Goal: Task Accomplishment & Management: Complete application form

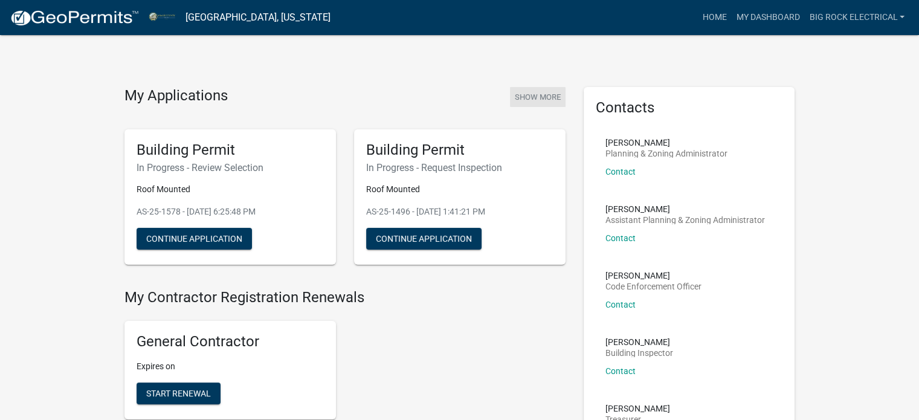
click at [536, 94] on button "Show More" at bounding box center [538, 97] width 56 height 20
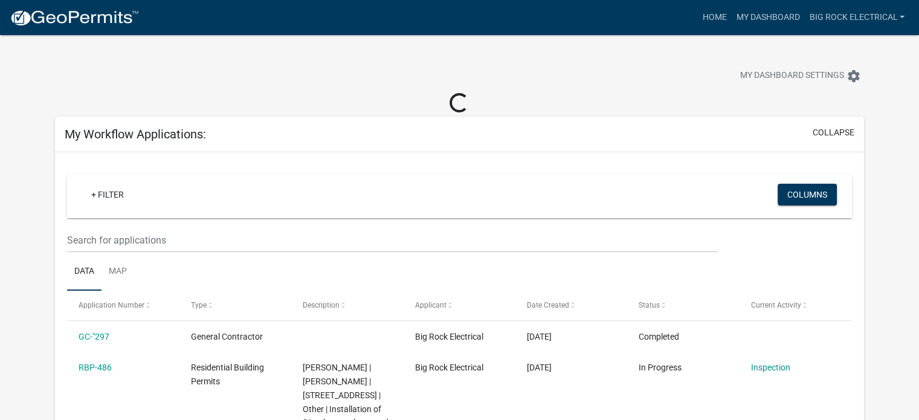
click at [101, 25] on img at bounding box center [74, 18] width 129 height 18
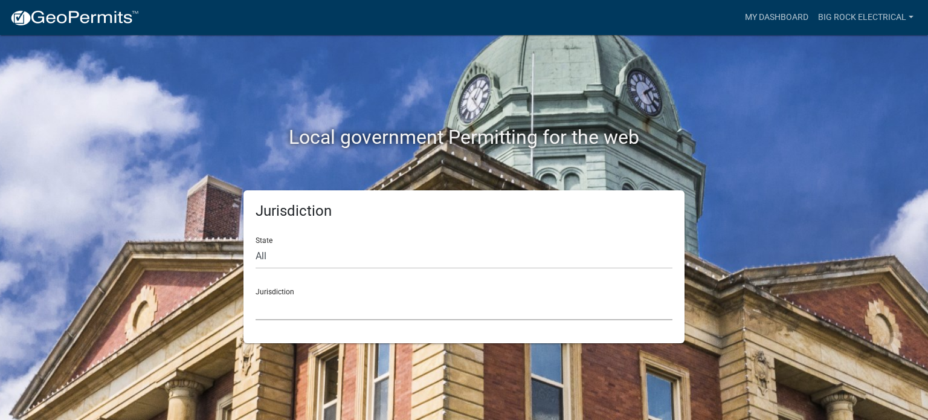
drag, startPoint x: 388, startPoint y: 307, endPoint x: 384, endPoint y: 297, distance: 10.3
click at [387, 307] on select "[GEOGRAPHIC_DATA], [US_STATE] [GEOGRAPHIC_DATA], [US_STATE][PERSON_NAME][GEOGRA…" at bounding box center [463, 307] width 417 height 25
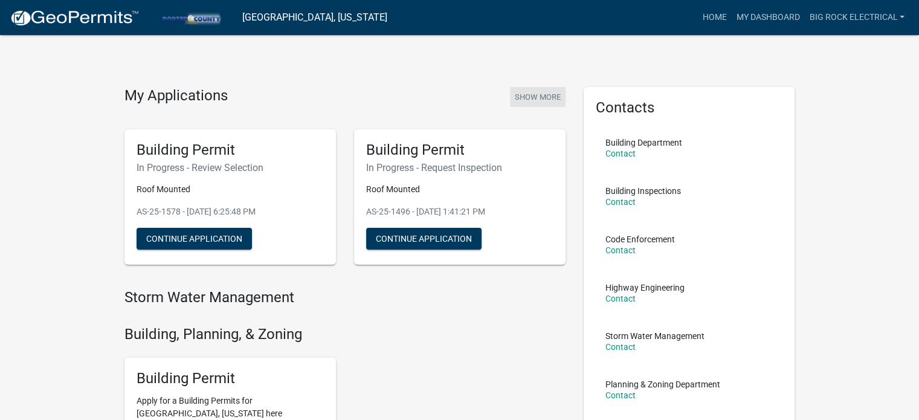
click at [544, 98] on button "Show More" at bounding box center [538, 97] width 56 height 20
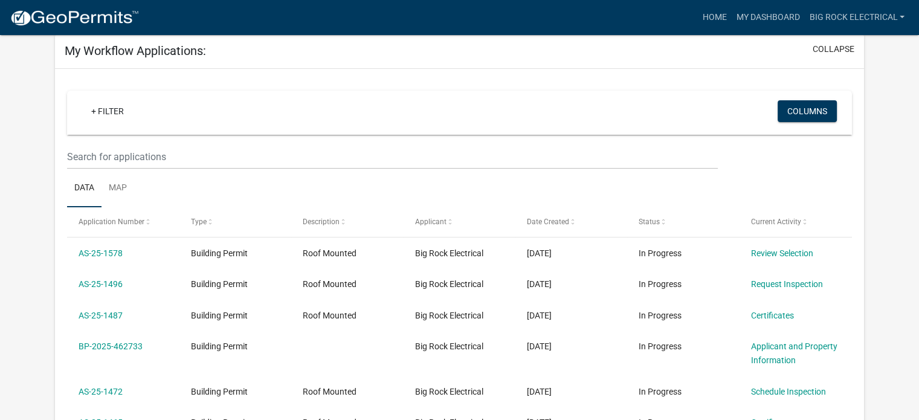
scroll to position [2, 0]
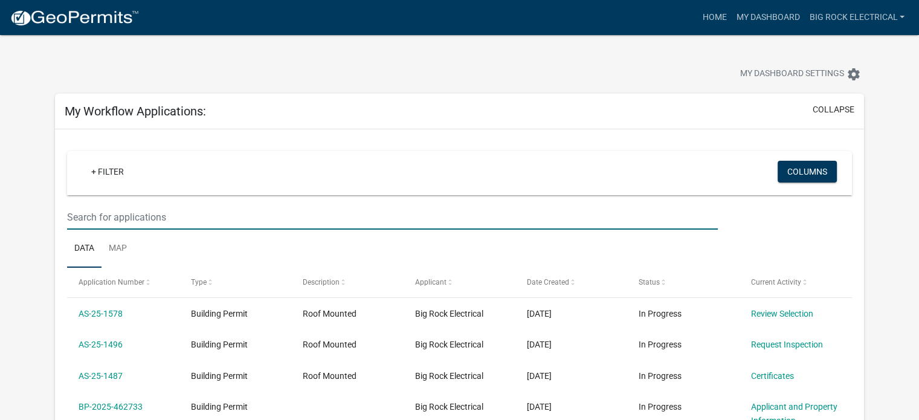
click at [205, 214] on input "text" at bounding box center [392, 217] width 650 height 25
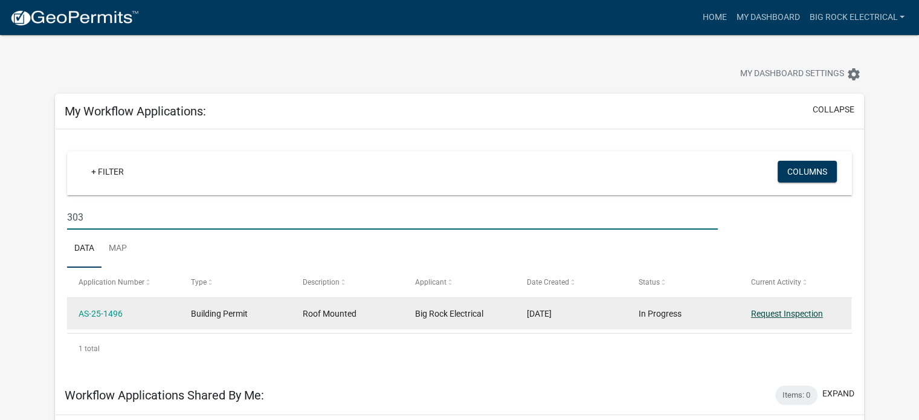
type input "303"
click at [766, 313] on link "Request Inspection" at bounding box center [787, 314] width 72 height 10
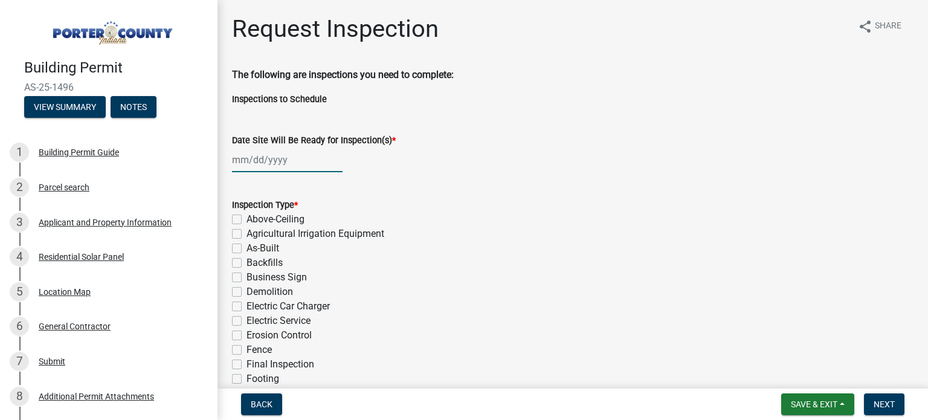
click at [286, 162] on div at bounding box center [287, 159] width 111 height 25
select select "9"
select select "2025"
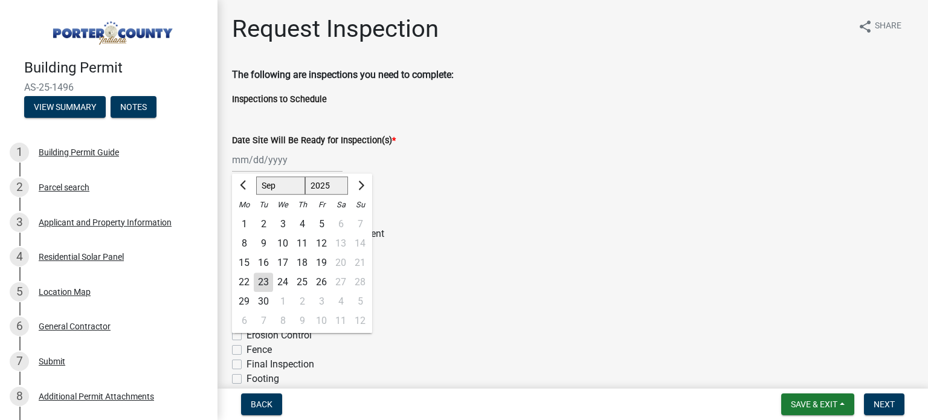
click at [281, 280] on div "24" at bounding box center [282, 281] width 19 height 19
type input "[DATE]"
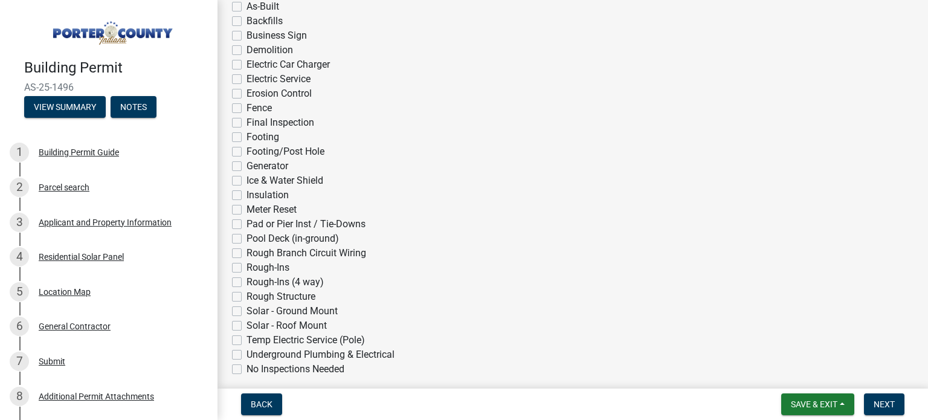
scroll to position [302, 0]
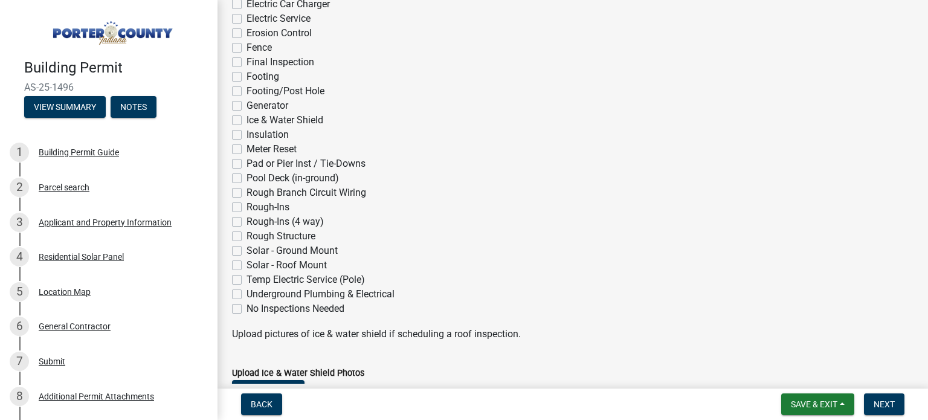
click at [262, 266] on label "Solar - Roof Mount" at bounding box center [286, 265] width 80 height 14
click at [254, 266] on input "Solar - Roof Mount" at bounding box center [250, 262] width 8 height 8
checkbox input "true"
checkbox input "false"
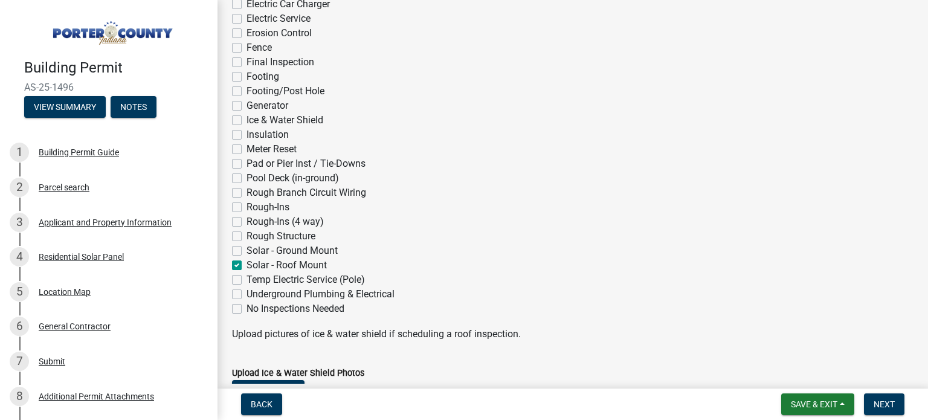
checkbox input "false"
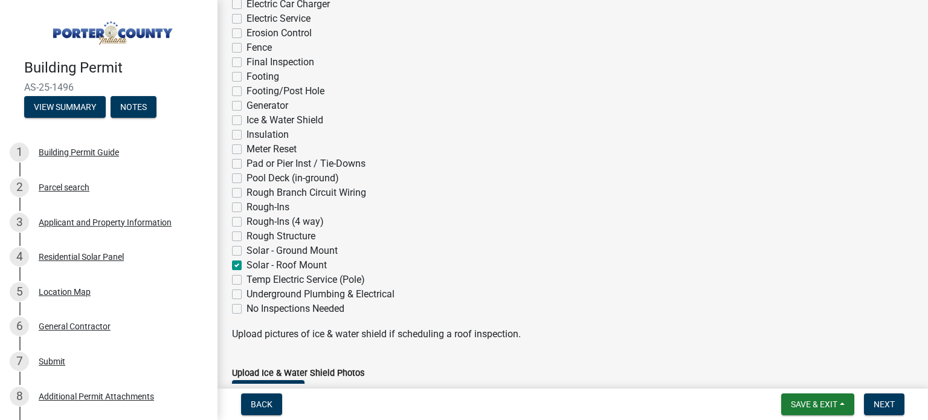
checkbox input "false"
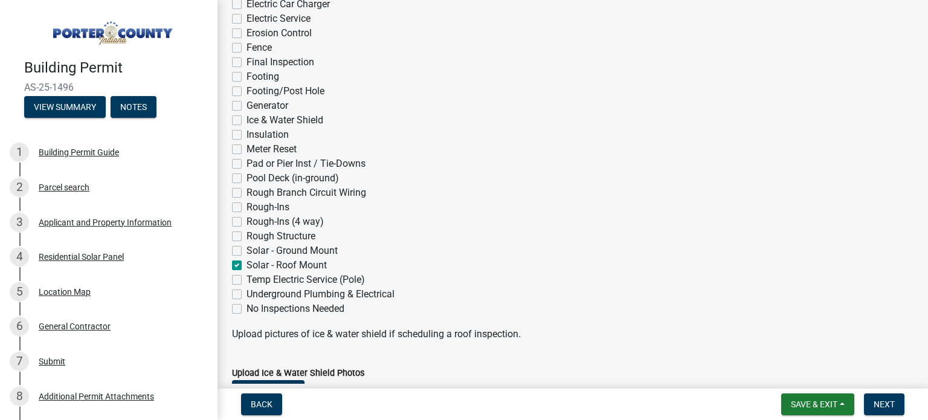
checkbox input "false"
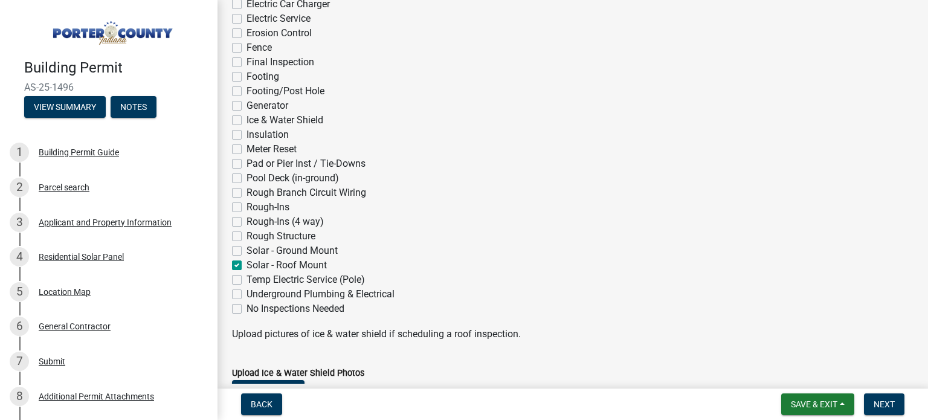
checkbox input "false"
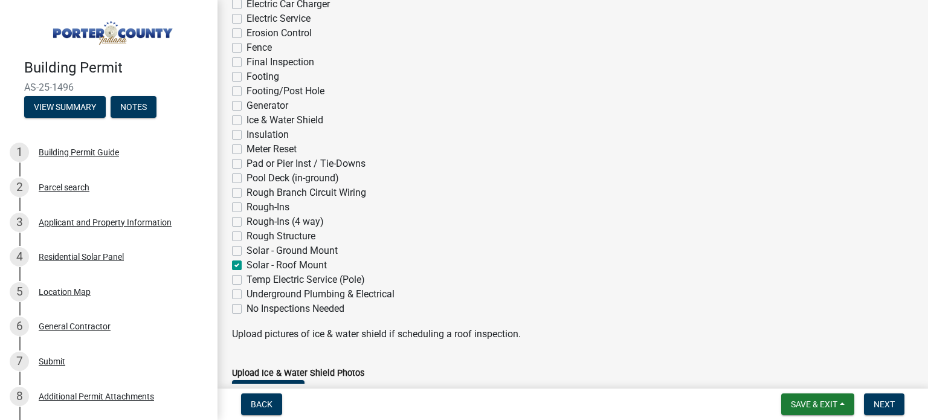
checkbox input "false"
checkbox input "true"
checkbox input "false"
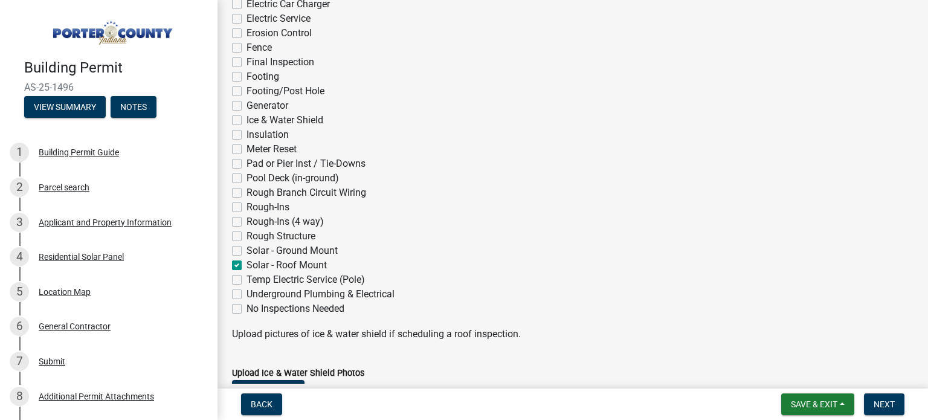
checkbox input "false"
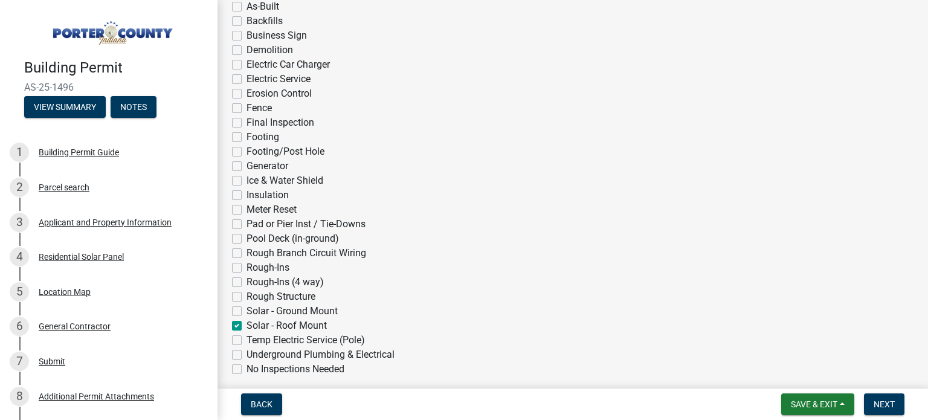
click at [258, 125] on label "Final Inspection" at bounding box center [280, 122] width 68 height 14
click at [254, 123] on input "Final Inspection" at bounding box center [250, 119] width 8 height 8
checkbox input "true"
checkbox input "false"
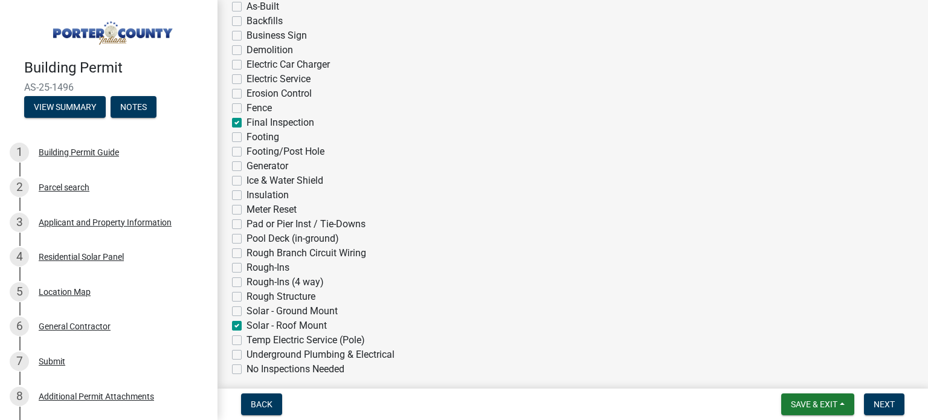
checkbox input "false"
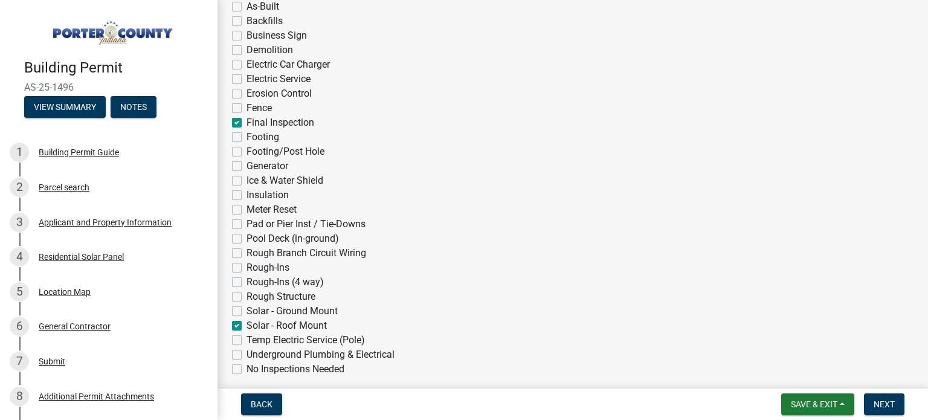
checkbox input "false"
checkbox input "true"
checkbox input "false"
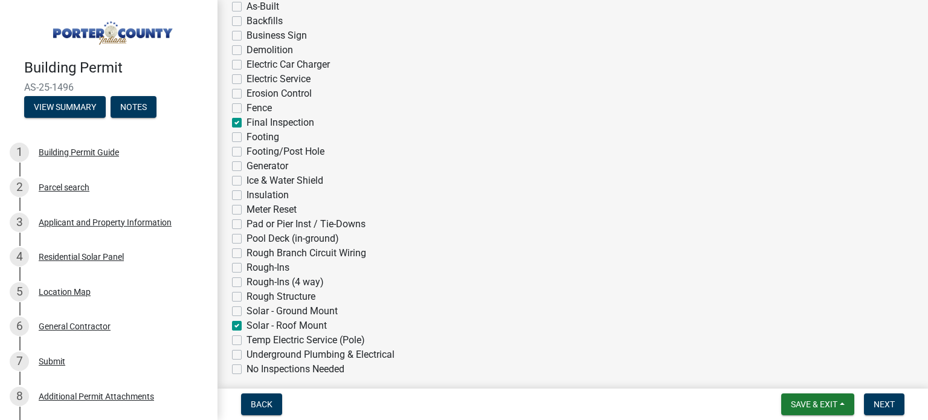
checkbox input "false"
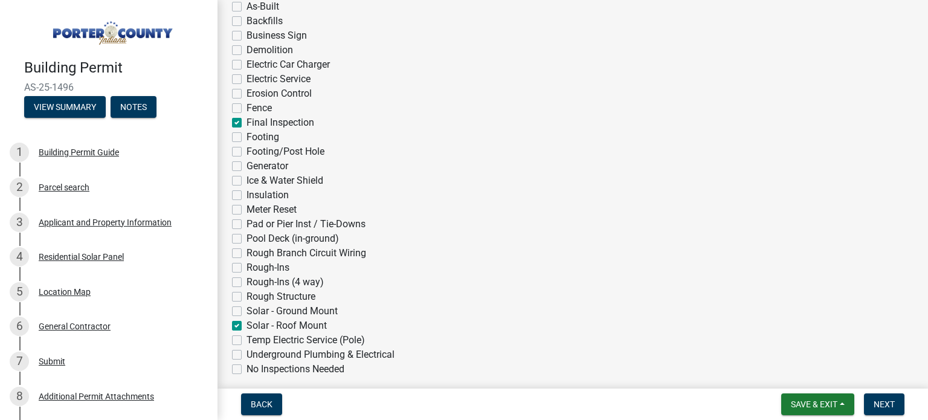
checkbox input "false"
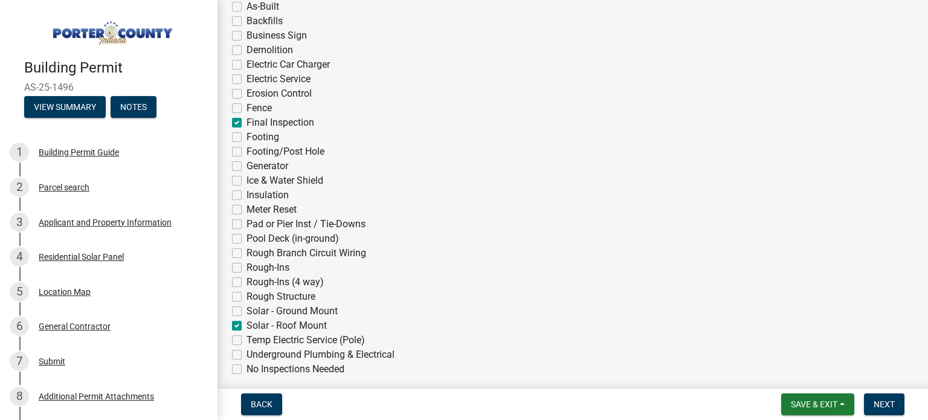
checkbox input "false"
checkbox input "true"
checkbox input "false"
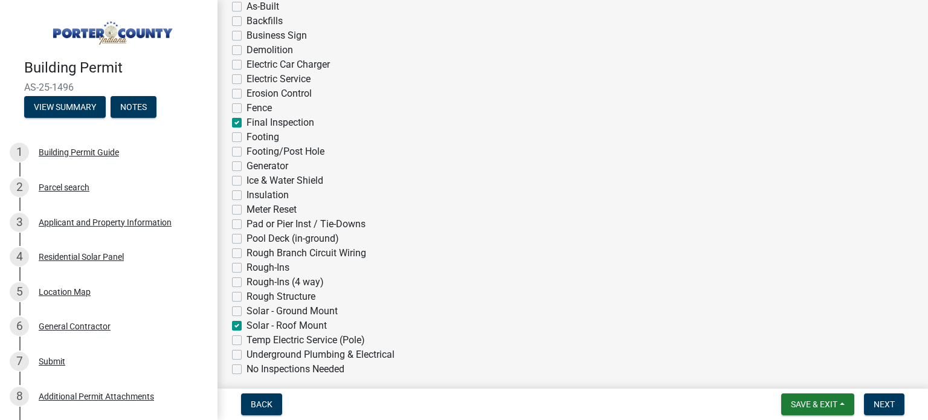
checkbox input "false"
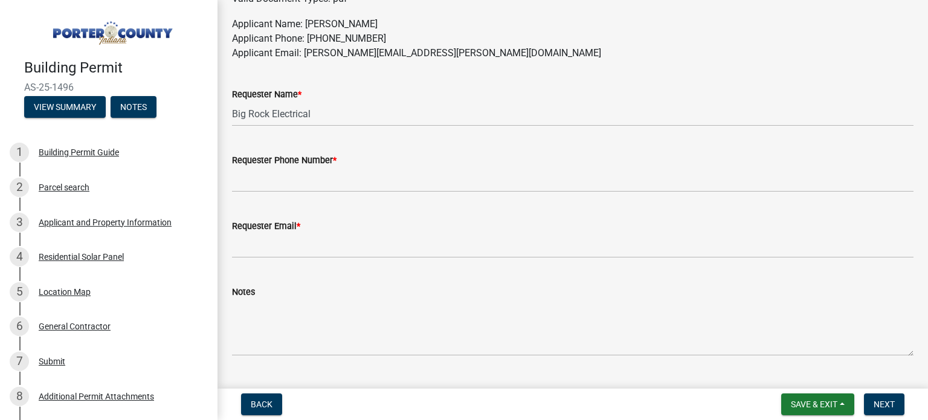
scroll to position [754, 0]
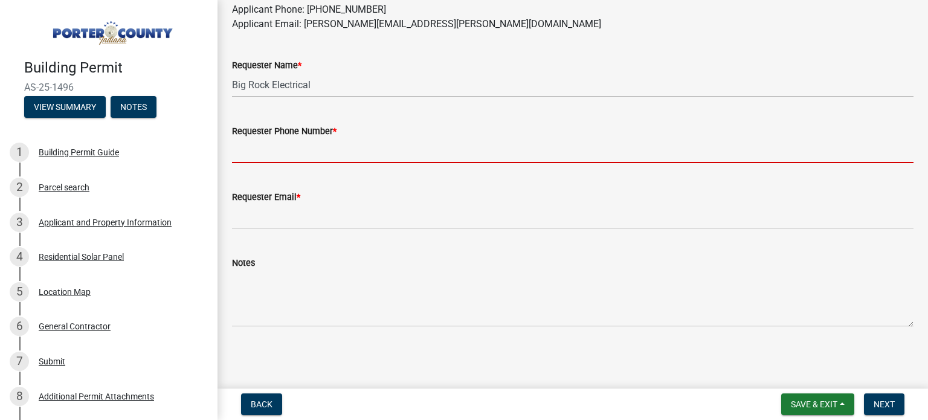
click at [350, 149] on input "Requester Phone Number *" at bounding box center [572, 150] width 681 height 25
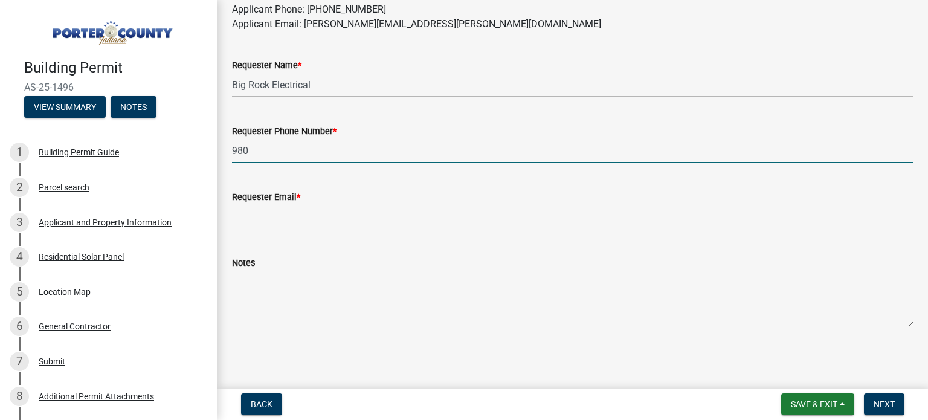
type input "[PHONE_NUMBER]"
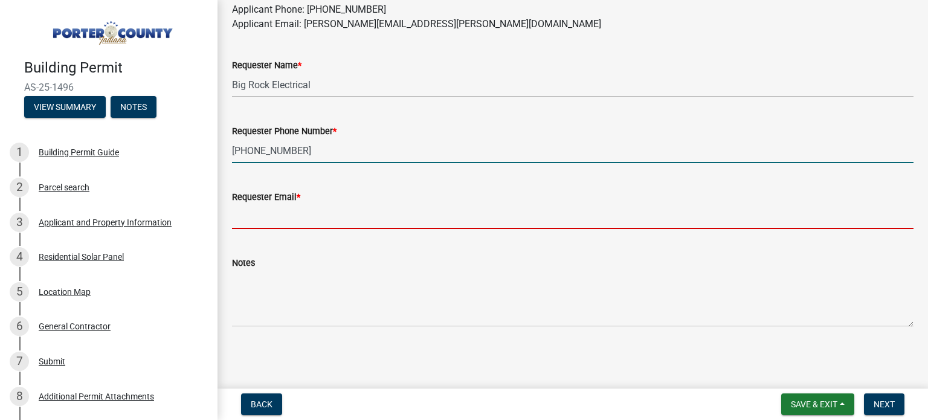
click at [314, 222] on input "Requester Email *" at bounding box center [572, 216] width 681 height 25
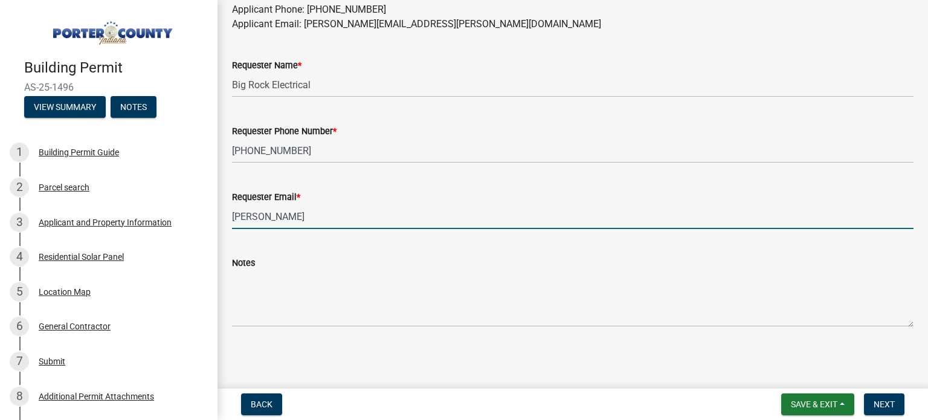
type input "[PERSON_NAME][EMAIL_ADDRESS][PERSON_NAME][DOMAIN_NAME]"
click at [880, 405] on span "Next" at bounding box center [883, 404] width 21 height 10
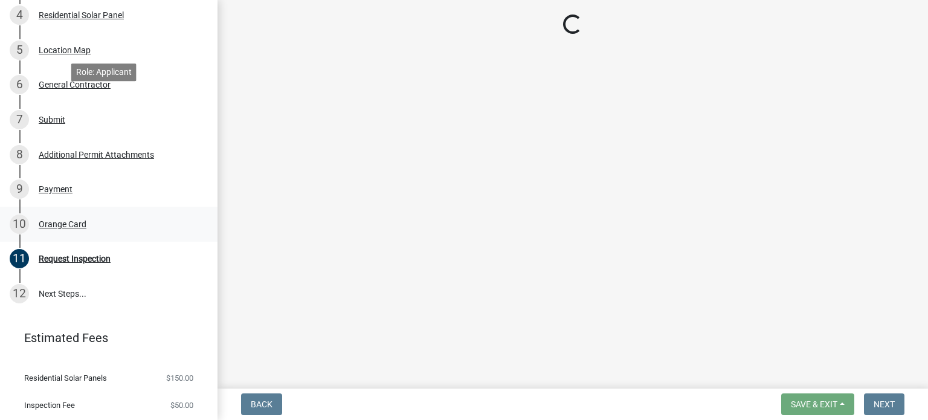
scroll to position [271, 0]
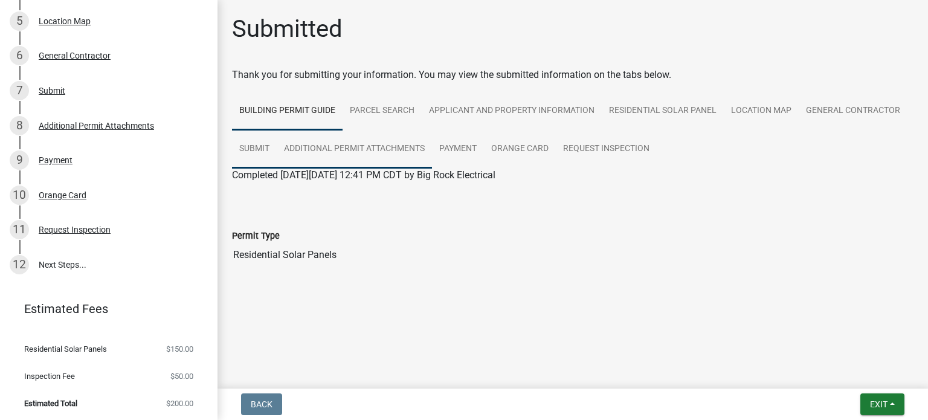
drag, startPoint x: 360, startPoint y: 152, endPoint x: 391, endPoint y: 151, distance: 31.4
click at [277, 152] on link "Submit" at bounding box center [254, 149] width 45 height 39
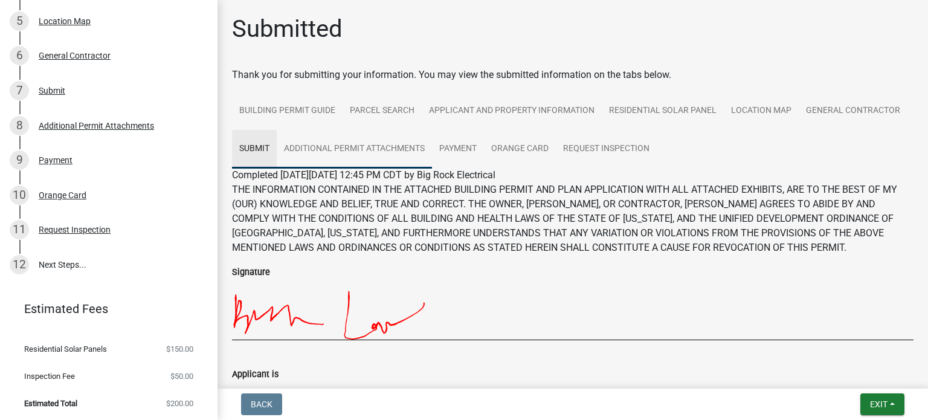
click at [432, 151] on link "Additional Permit Attachments" at bounding box center [354, 149] width 155 height 39
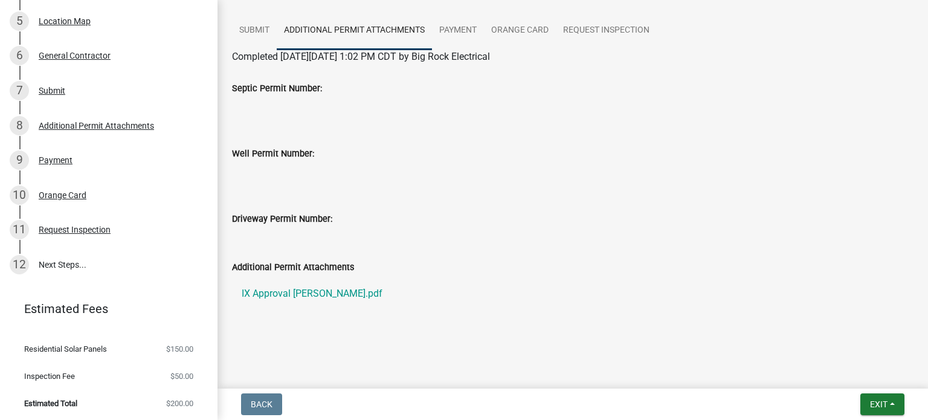
scroll to position [0, 0]
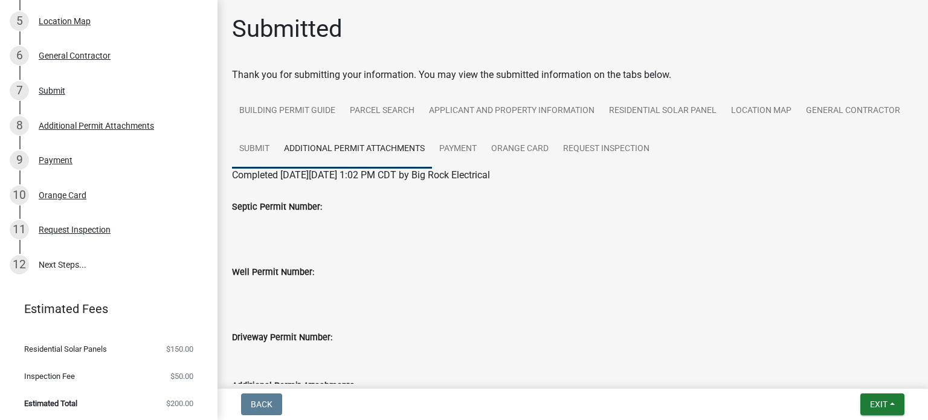
click at [277, 147] on link "Submit" at bounding box center [254, 149] width 45 height 39
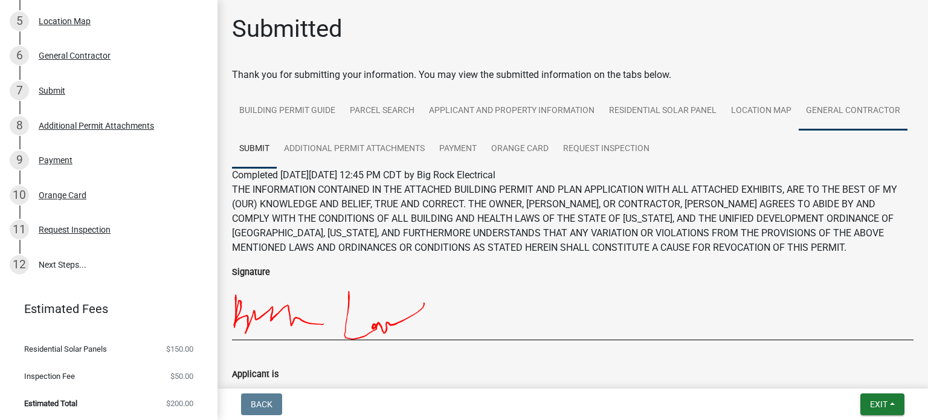
click at [798, 130] on link "General Contractor" at bounding box center [852, 111] width 109 height 39
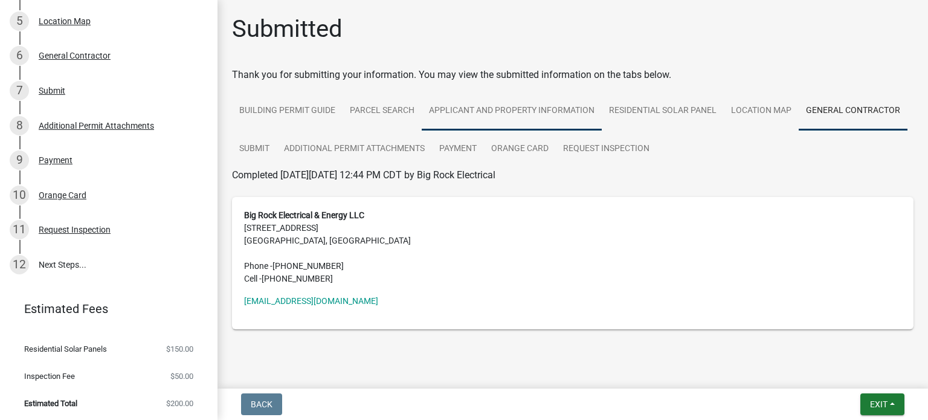
click at [540, 108] on link "Applicant and Property Information" at bounding box center [512, 111] width 180 height 39
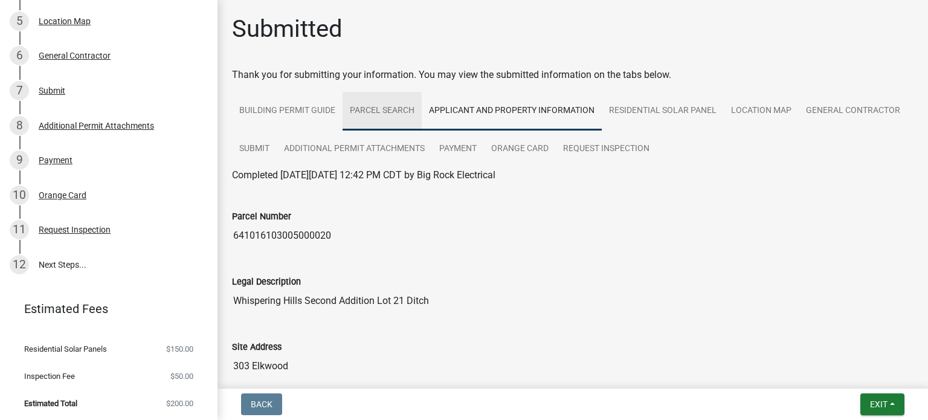
click at [391, 107] on link "Parcel search" at bounding box center [381, 111] width 79 height 39
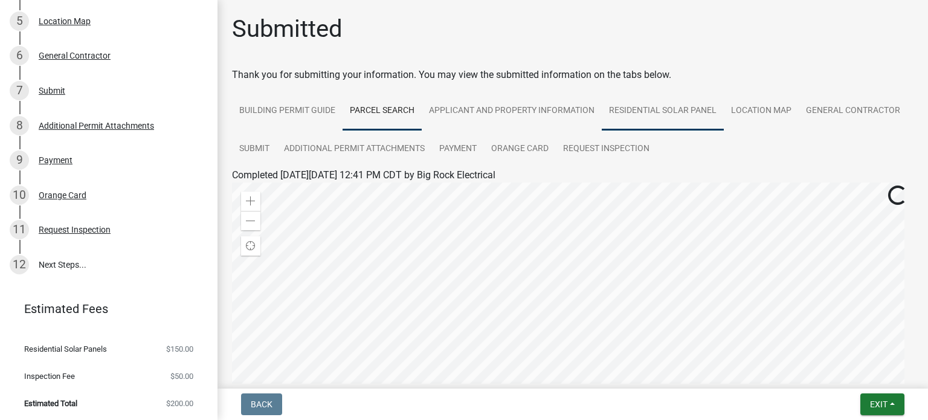
click at [676, 111] on link "Residential Solar Panel" at bounding box center [663, 111] width 122 height 39
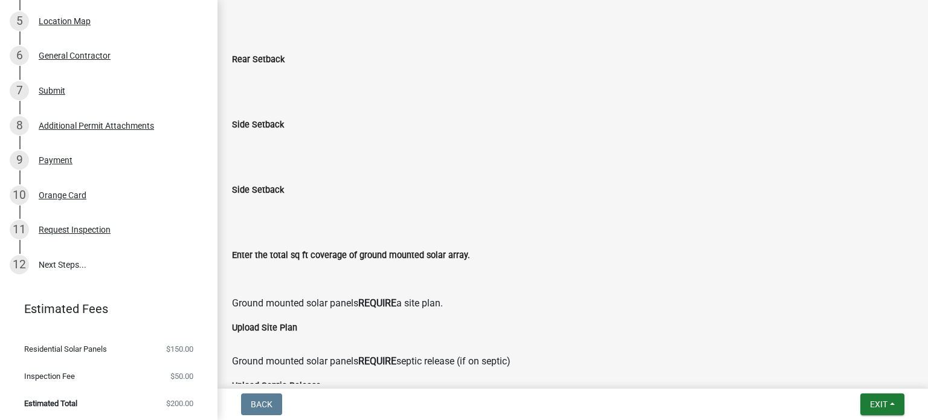
scroll to position [552, 0]
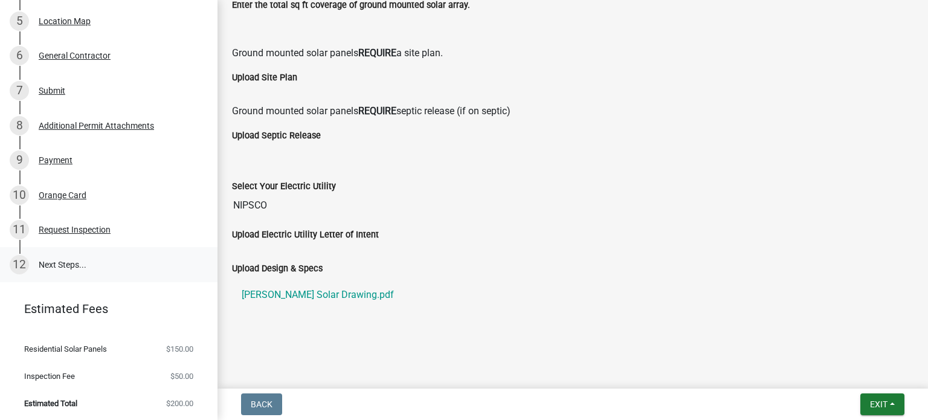
click at [63, 266] on link "12 Next Steps..." at bounding box center [108, 264] width 217 height 35
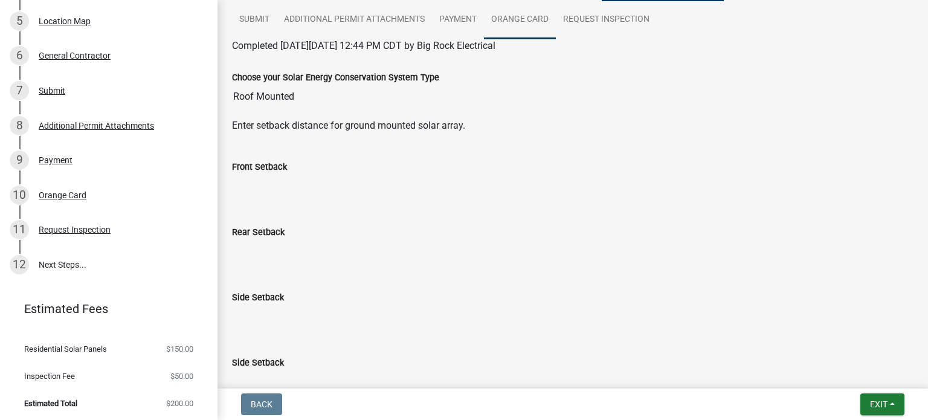
scroll to position [0, 0]
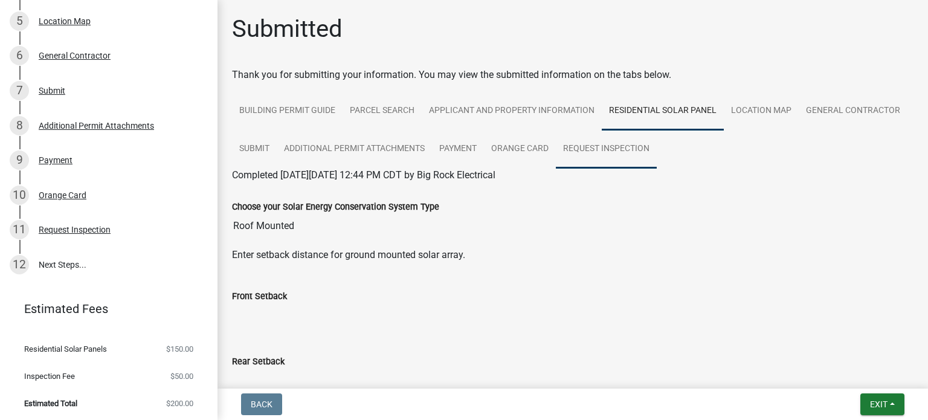
click at [656, 140] on link "Request Inspection" at bounding box center [606, 149] width 101 height 39
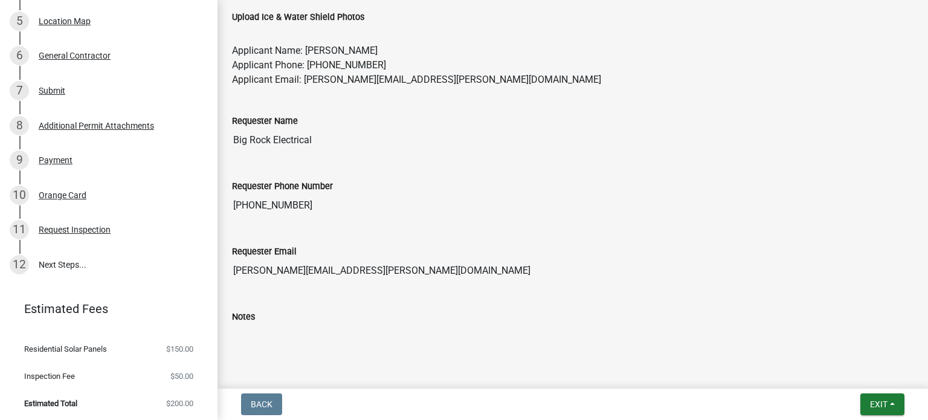
scroll to position [521, 0]
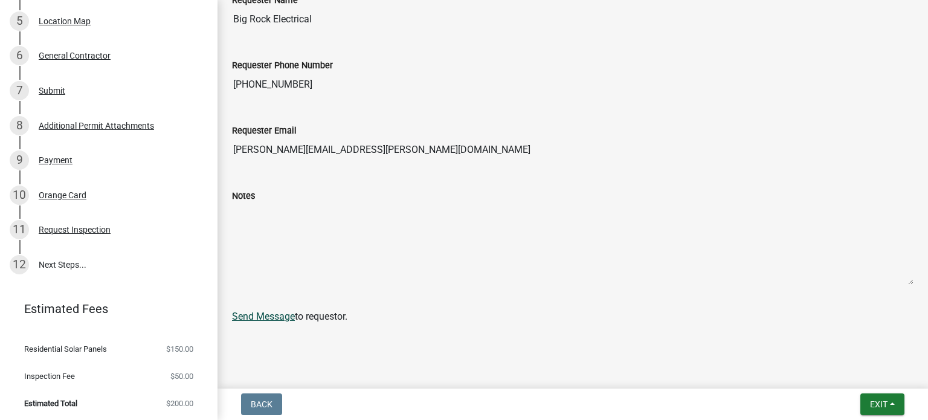
click at [243, 310] on link "Send Message" at bounding box center [263, 315] width 63 height 11
click at [810, 156] on input "[PERSON_NAME][EMAIL_ADDRESS][PERSON_NAME][DOMAIN_NAME]" at bounding box center [572, 150] width 681 height 24
